Goal: Find specific page/section: Find specific page/section

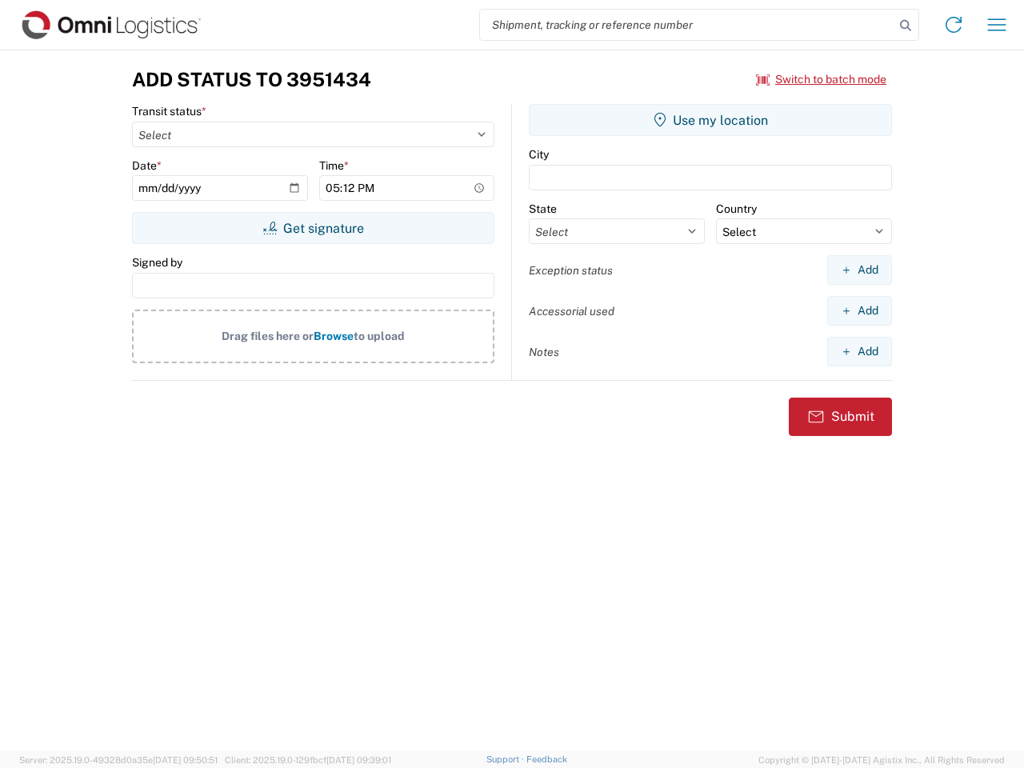
click at [687, 25] on input "search" at bounding box center [687, 25] width 414 height 30
click at [906, 26] on icon at bounding box center [905, 25] width 22 height 22
click at [954, 25] on icon at bounding box center [954, 25] width 26 height 26
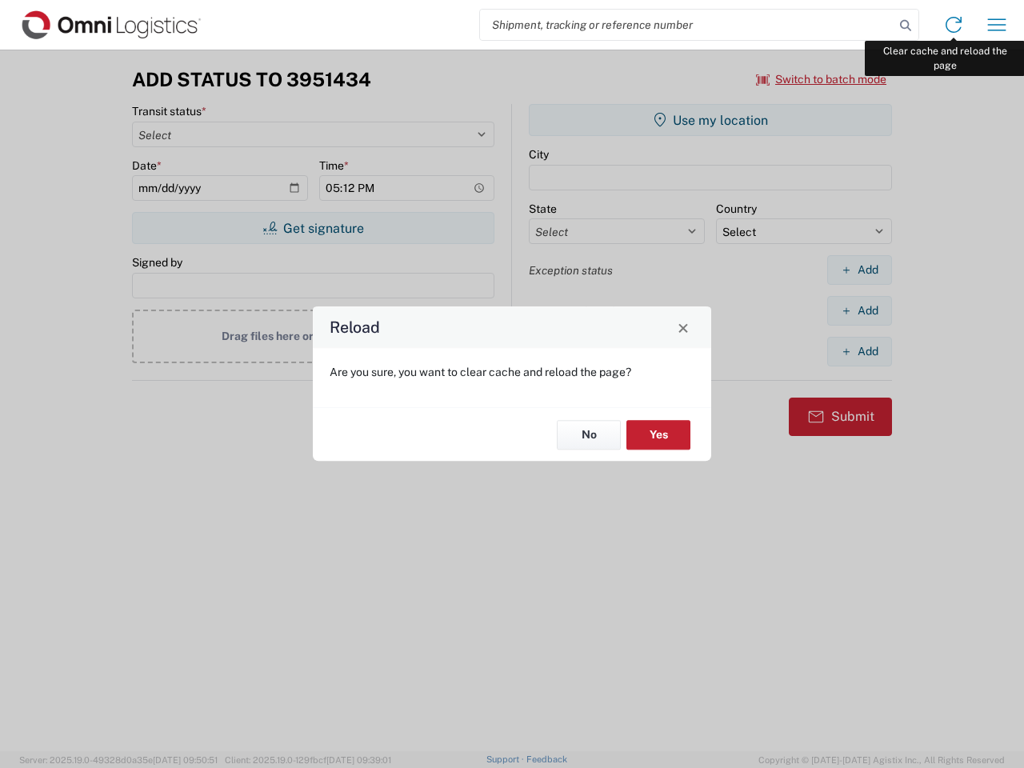
click at [997, 25] on div "Reload Are you sure, you want to clear cache and reload the page? No Yes" at bounding box center [512, 384] width 1024 height 768
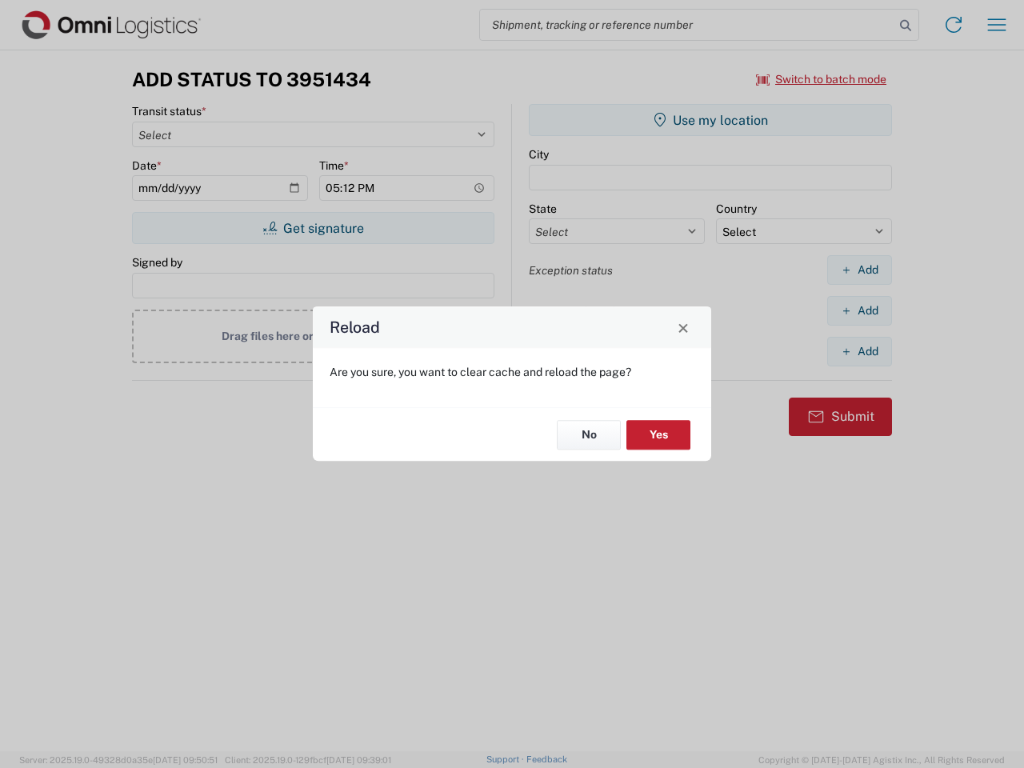
click at [822, 79] on div "Reload Are you sure, you want to clear cache and reload the page? No Yes" at bounding box center [512, 384] width 1024 height 768
click at [313, 228] on div "Reload Are you sure, you want to clear cache and reload the page? No Yes" at bounding box center [512, 384] width 1024 height 768
click at [710, 120] on div "Reload Are you sure, you want to clear cache and reload the page? No Yes" at bounding box center [512, 384] width 1024 height 768
click at [859, 270] on div "Reload Are you sure, you want to clear cache and reload the page? No Yes" at bounding box center [512, 384] width 1024 height 768
click at [859, 310] on div "Reload Are you sure, you want to clear cache and reload the page? No Yes" at bounding box center [512, 384] width 1024 height 768
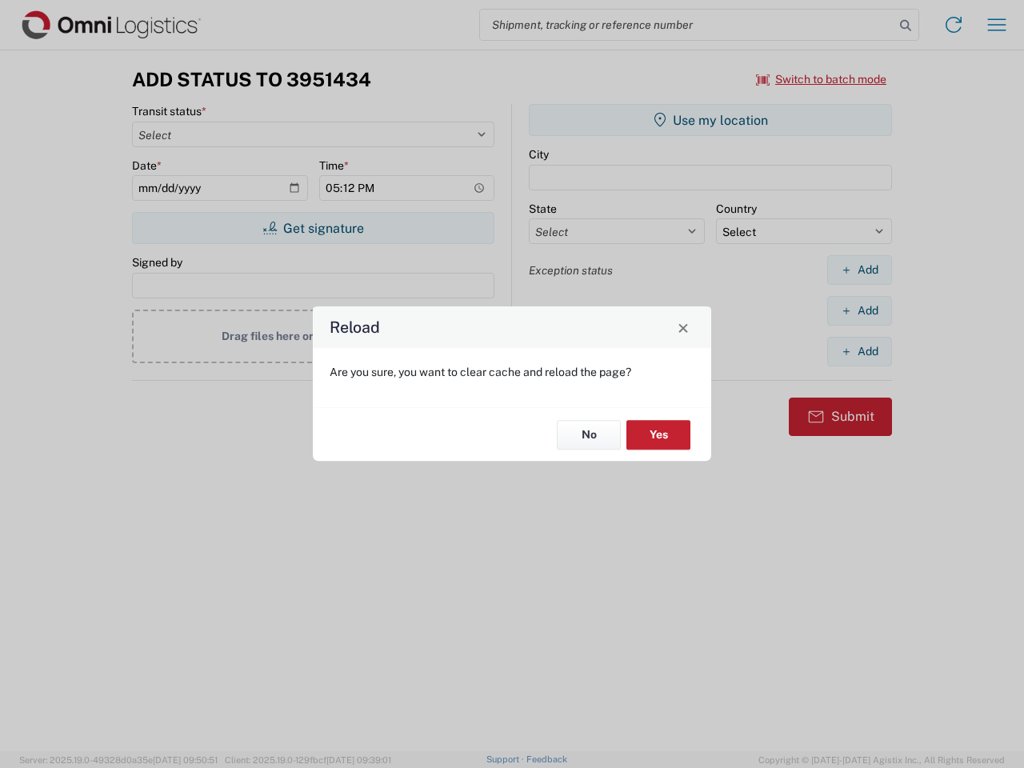
click at [859, 351] on div "Reload Are you sure, you want to clear cache and reload the page? No Yes" at bounding box center [512, 384] width 1024 height 768
